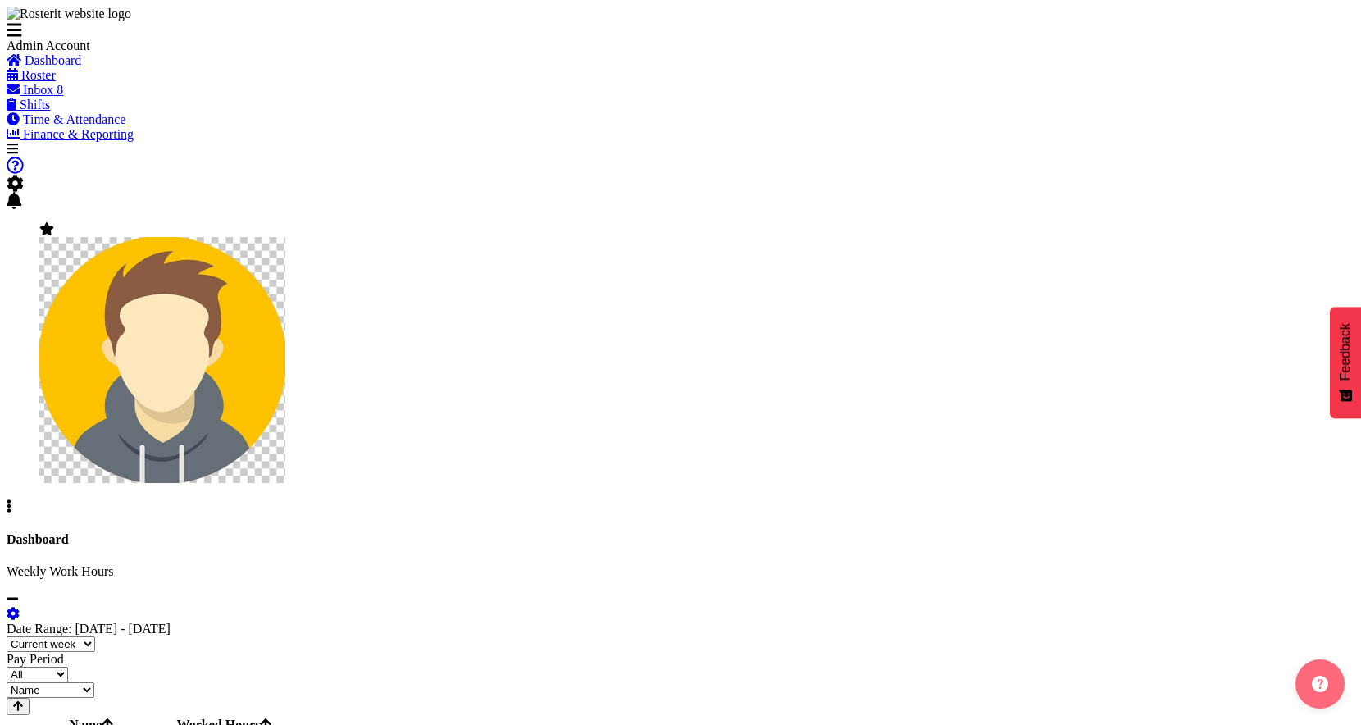
click at [56, 82] on span "Roster" at bounding box center [38, 75] width 34 height 14
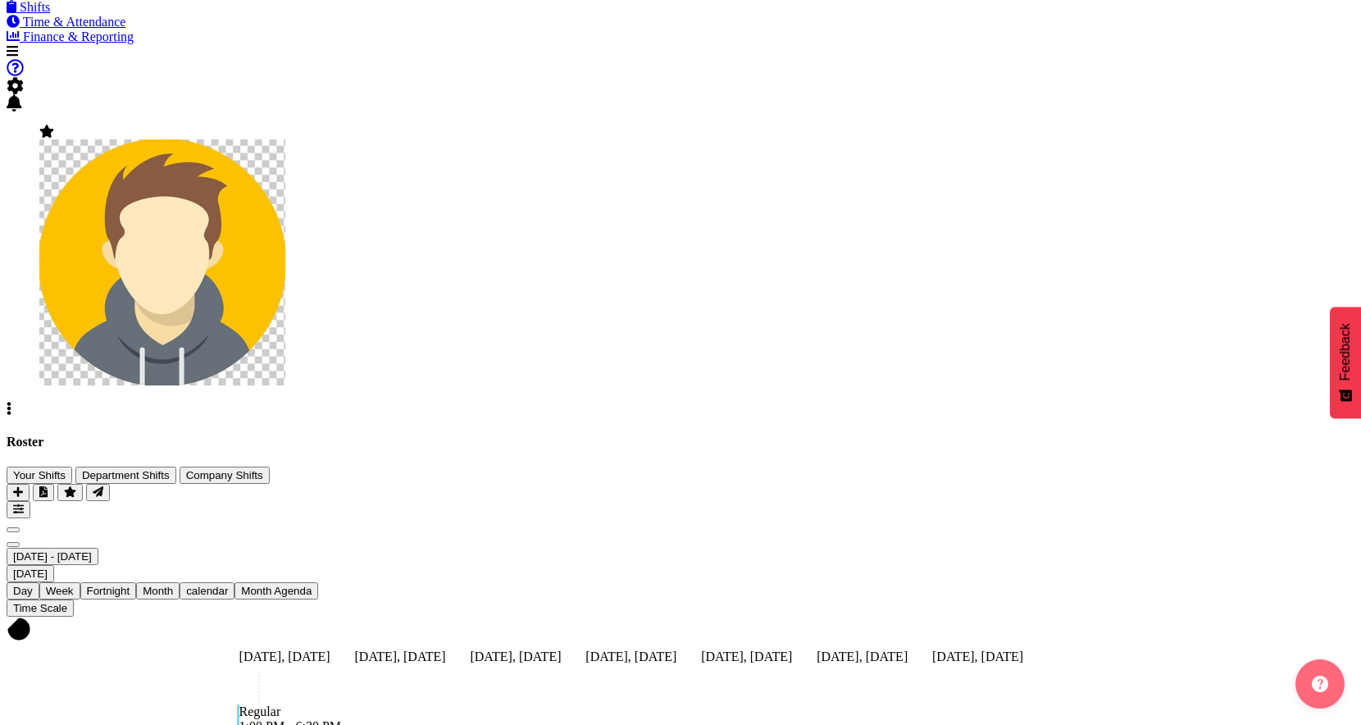
scroll to position [84, 0]
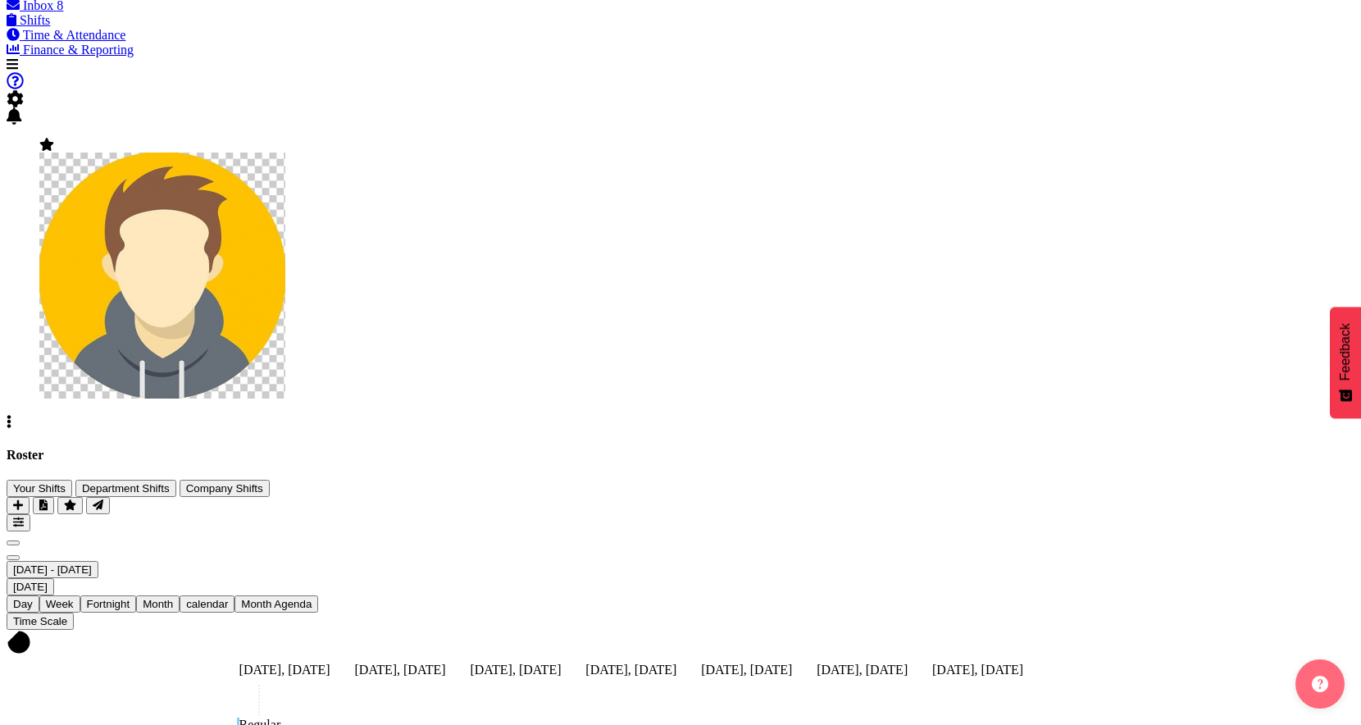
click at [24, 517] on span "button" at bounding box center [18, 523] width 11 height 12
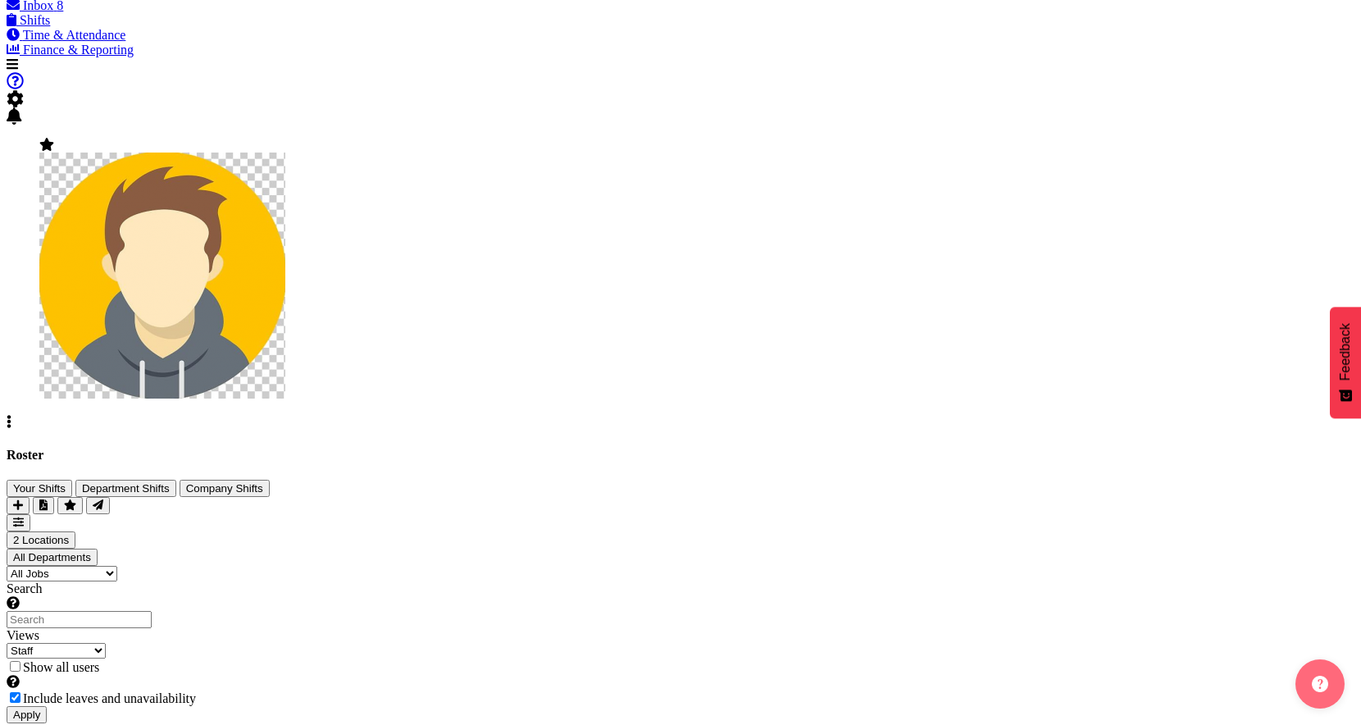
click at [23, 660] on span at bounding box center [23, 667] width 0 height 14
click at [21, 661] on input "Show all users Show only rostered employees" at bounding box center [15, 666] width 11 height 11
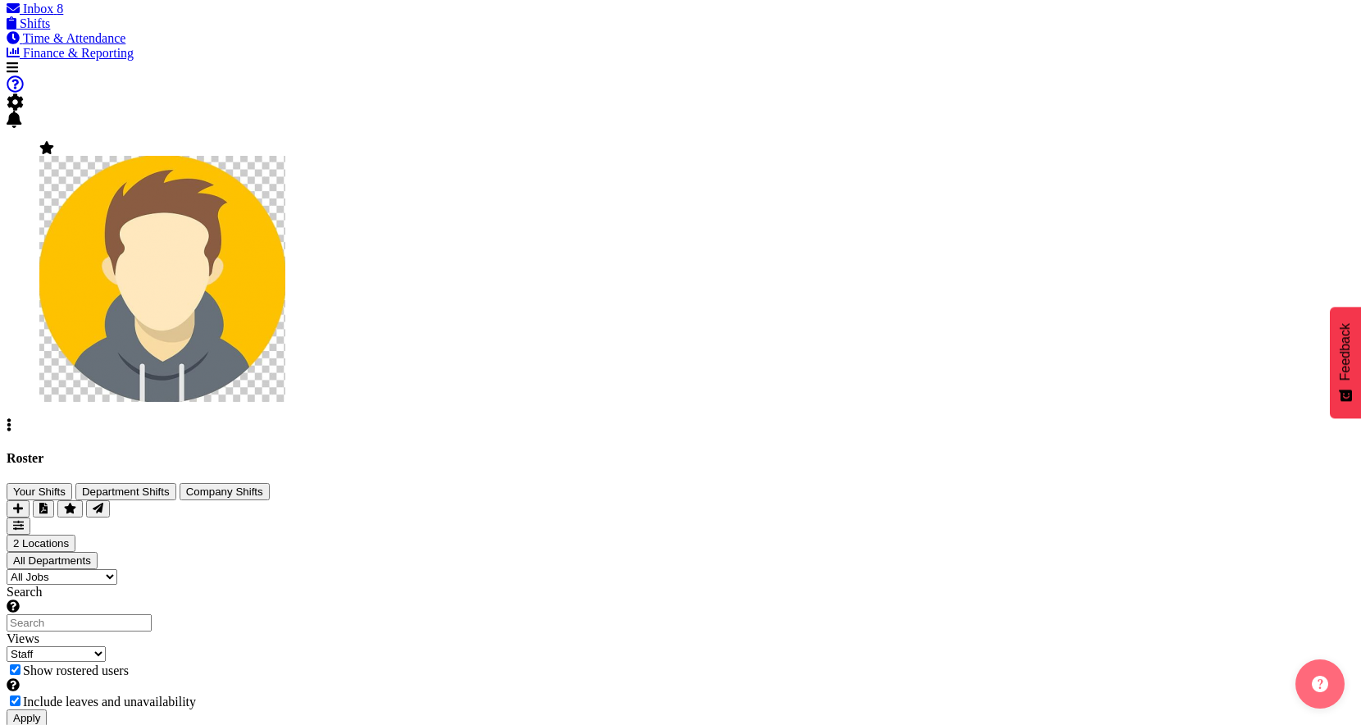
click at [23, 663] on span at bounding box center [23, 670] width 0 height 14
click at [21, 664] on input "Show rostered users Show only rostered employees" at bounding box center [15, 669] width 11 height 11
checkbox input "false"
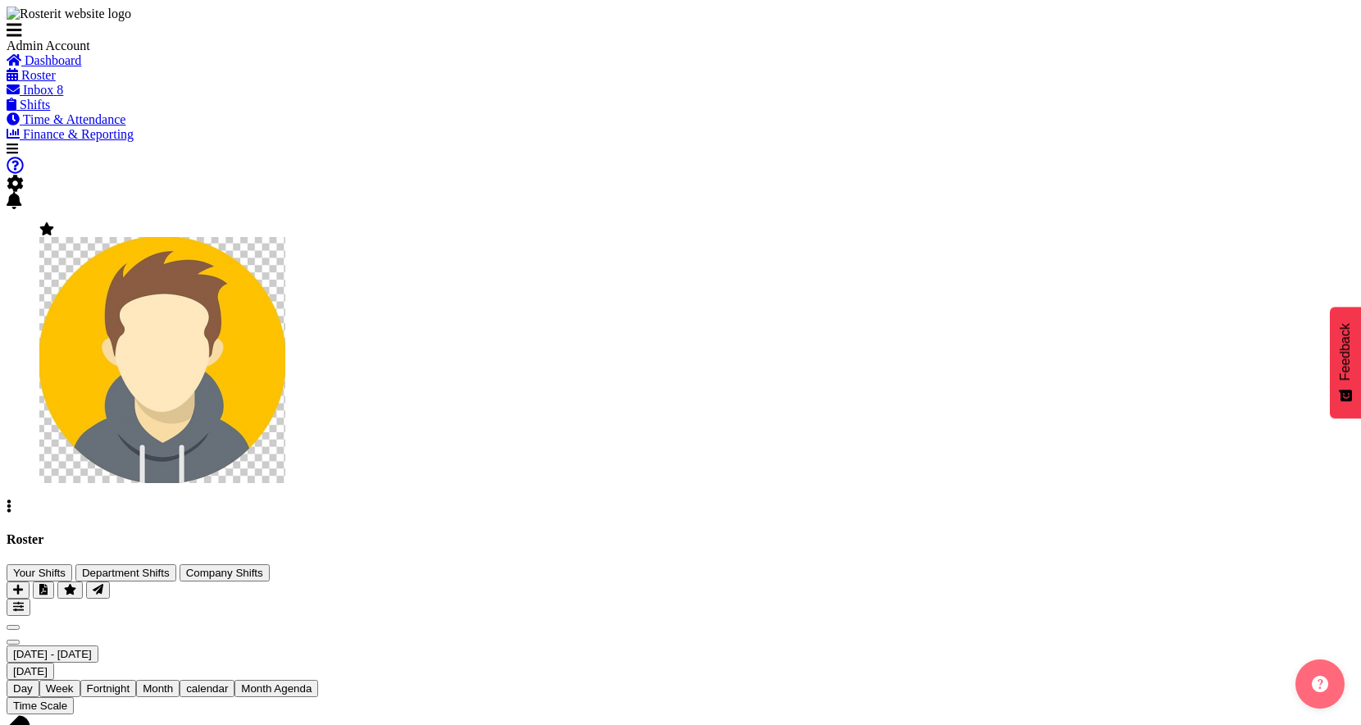
click at [1020, 532] on div "Roster Your Shifts Department Shifts Company Shifts 2 Locations Clear Auckland …" at bounding box center [681, 574] width 1348 height 84
